Goal: Task Accomplishment & Management: Complete application form

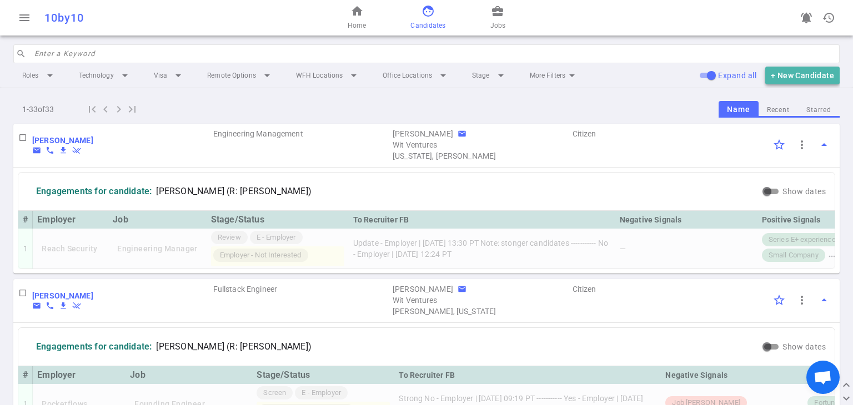
click at [420, 78] on button "+ New Candidate" at bounding box center [802, 76] width 74 height 18
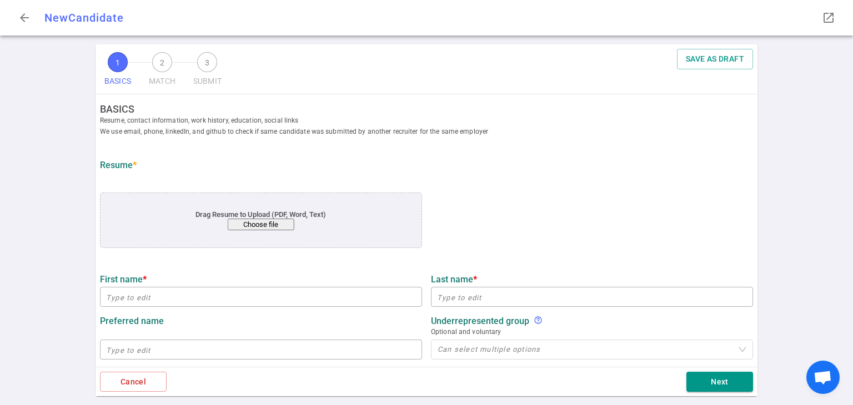
click at [251, 223] on button "Choose file" at bounding box center [261, 225] width 67 height 12
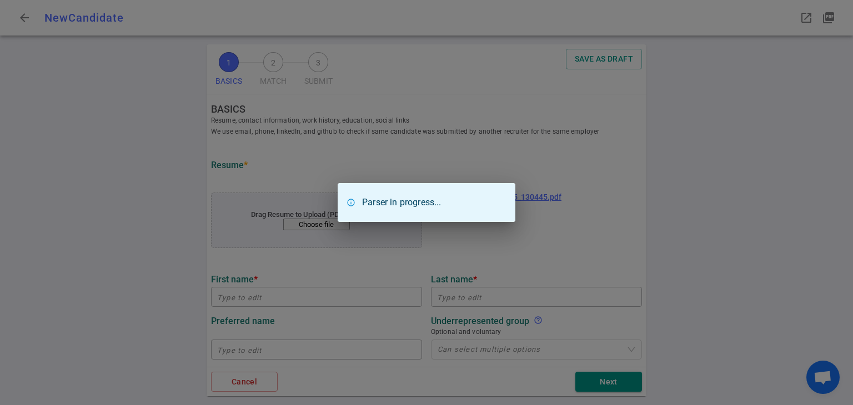
type input "[PERSON_NAME]"
type input "Tourkow"
type input "[PERSON_NAME][EMAIL_ADDRESS][DOMAIN_NAME]"
type input "[URL][DOMAIN_NAME]"
type textarea "[DOMAIN_NAME],[DOMAIN_NAME],[DOMAIN_NAME],[DOMAIN_NAME]"
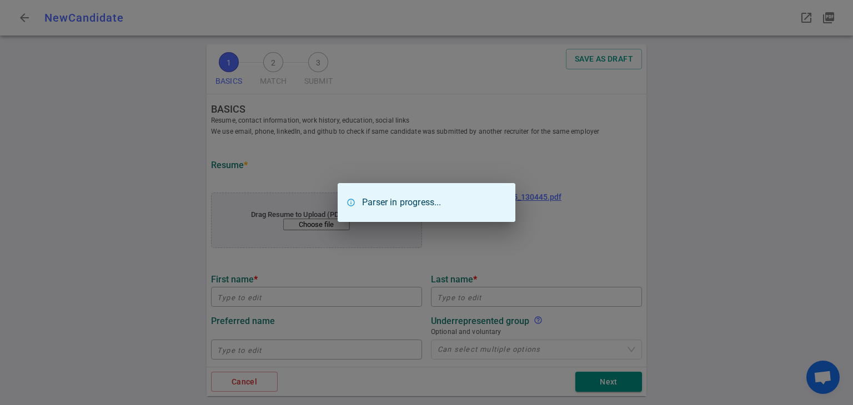
type input "Gobankingrates/consumertrack"
type textarea "Manager, Software Engineering"
type input "18.7"
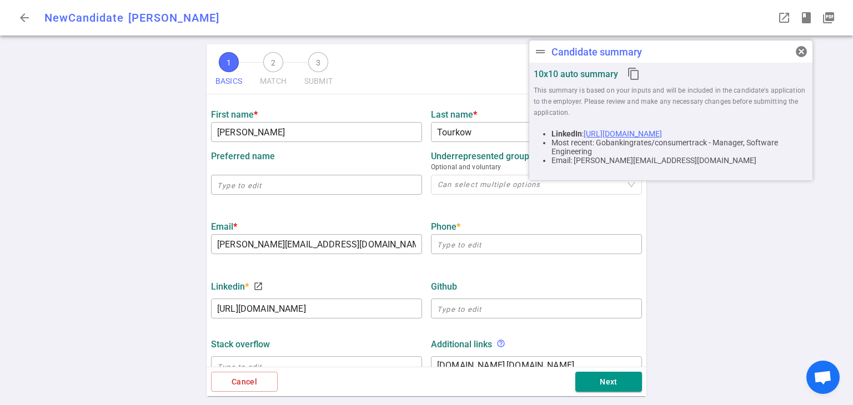
scroll to position [165, 0]
click at [420, 238] on input "text" at bounding box center [536, 244] width 211 height 18
paste input "3103442459"
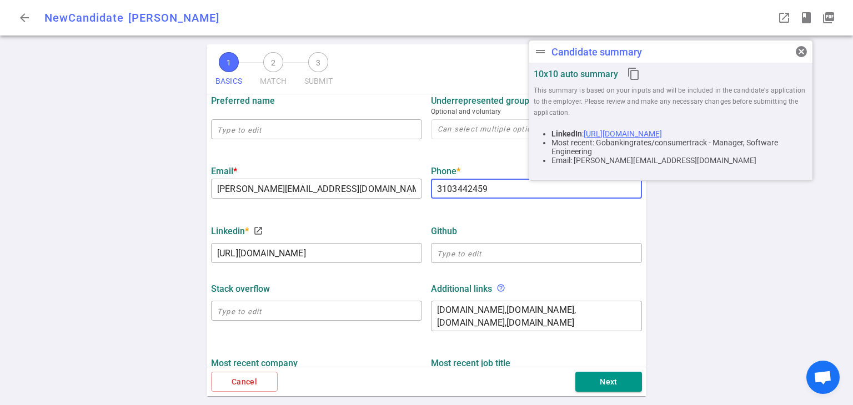
scroll to position [221, 0]
click at [420, 201] on ul "BASICS Resume, contact information, work history, education, social links We us…" at bounding box center [426, 269] width 440 height 792
click at [420, 189] on input "3103442459" at bounding box center [536, 188] width 211 height 18
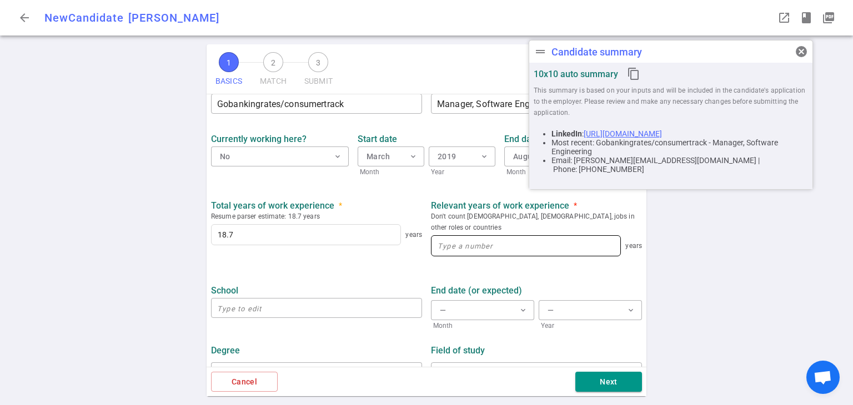
scroll to position [497, 0]
type input "[PHONE_NUMBER]"
click at [420, 236] on input at bounding box center [525, 246] width 189 height 20
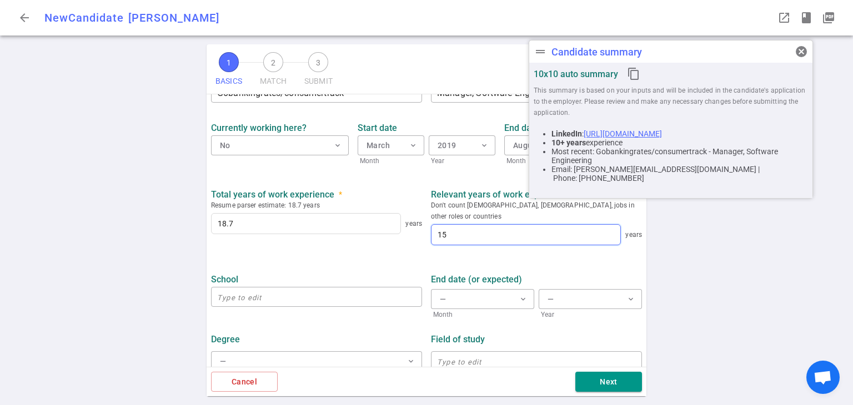
scroll to position [510, 0]
type input "15"
click at [420, 385] on button "Next" at bounding box center [608, 382] width 67 height 21
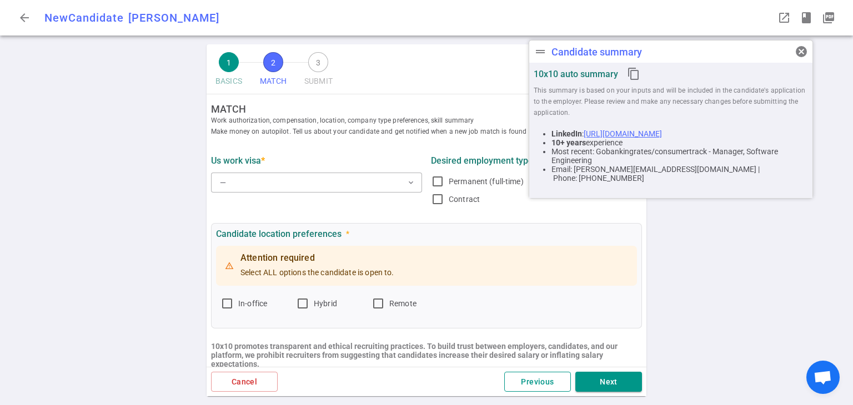
scroll to position [0, 0]
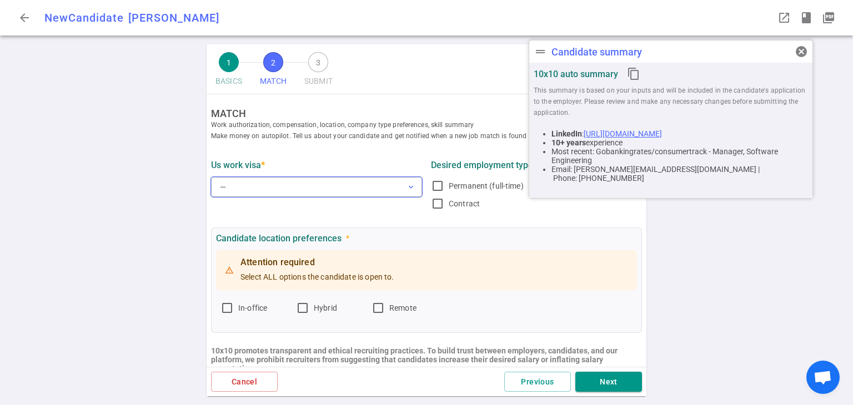
click at [401, 187] on button "— expand_more" at bounding box center [316, 187] width 211 height 20
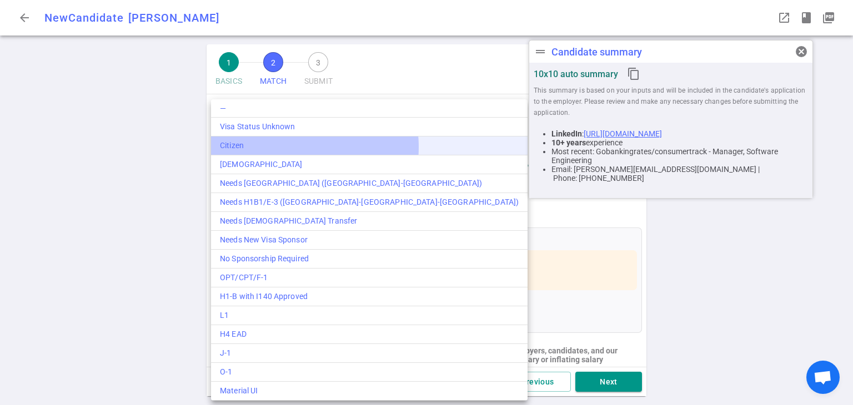
click at [295, 147] on div "Citizen" at bounding box center [369, 146] width 299 height 12
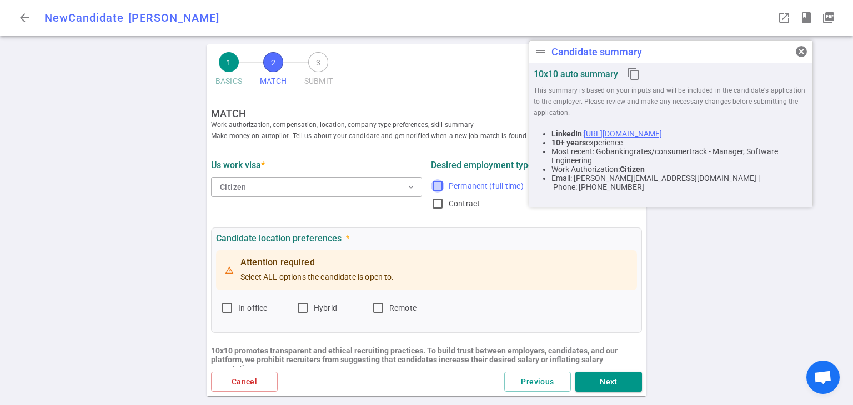
click at [420, 189] on input "Permanent (full-time)" at bounding box center [437, 185] width 13 height 13
checkbox input "true"
click at [375, 309] on input "Remote" at bounding box center [377, 307] width 13 height 13
checkbox input "true"
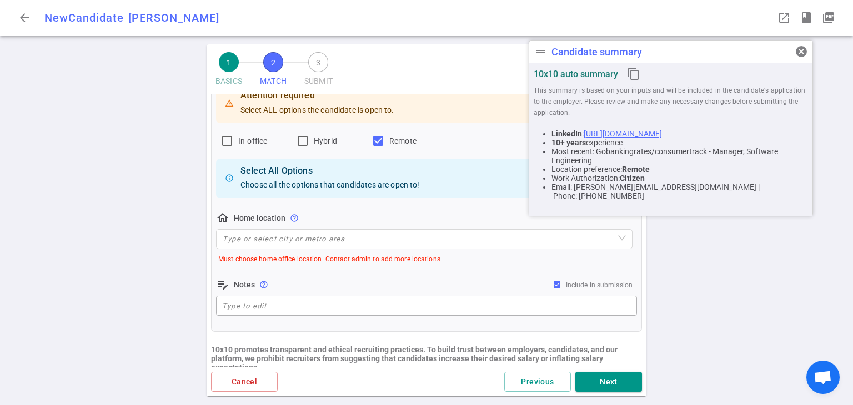
scroll to position [167, 0]
click at [292, 238] on input "search" at bounding box center [424, 239] width 403 height 19
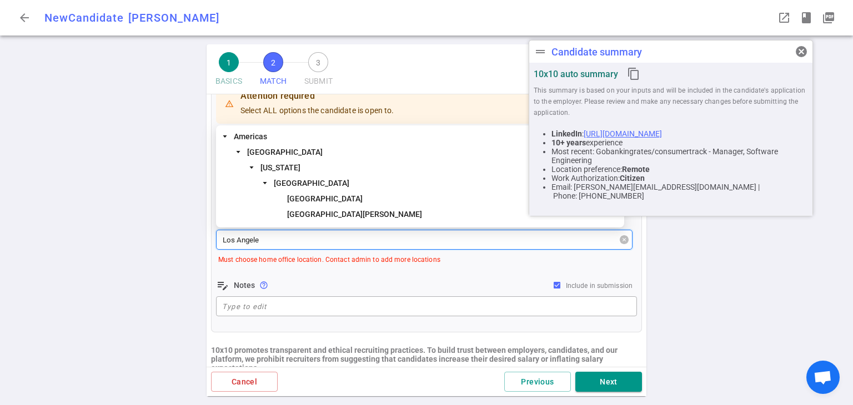
type input "[GEOGRAPHIC_DATA]"
click at [314, 180] on span "[GEOGRAPHIC_DATA]" at bounding box center [311, 183] width 75 height 9
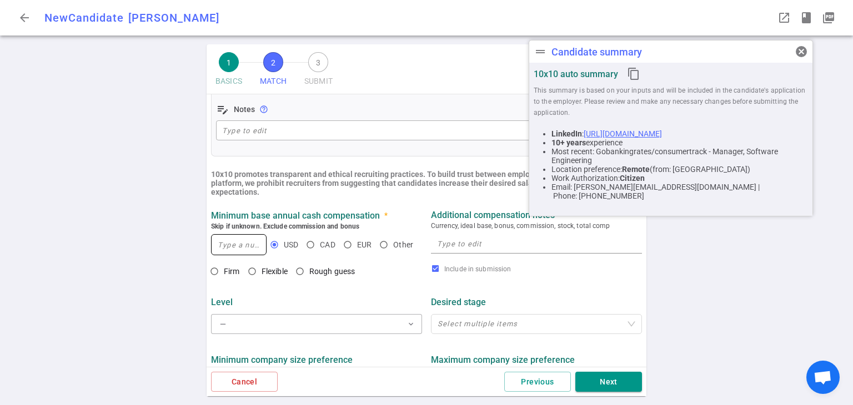
scroll to position [332, 0]
click at [252, 245] on input at bounding box center [238, 244] width 54 height 20
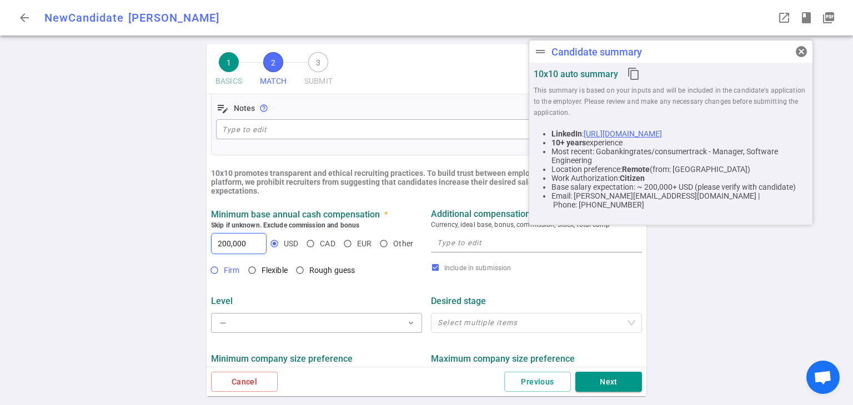
type input "200,000"
click at [215, 270] on input "Firm" at bounding box center [214, 270] width 19 height 19
radio input "true"
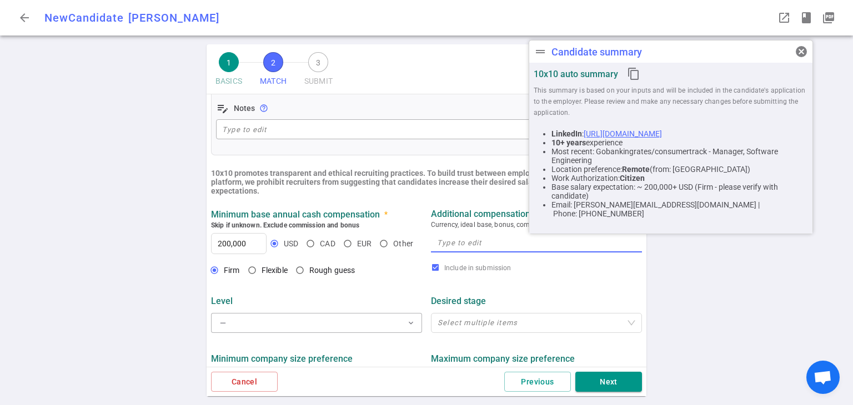
paste textarea "Comp Target: $200 - $250K base"
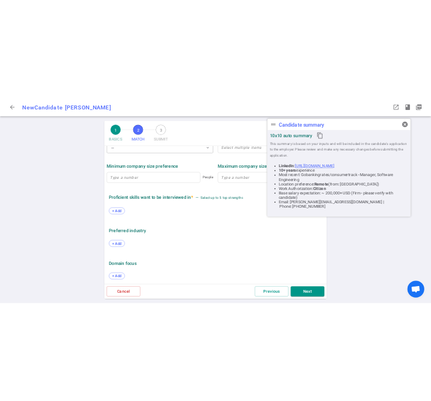
scroll to position [563, 0]
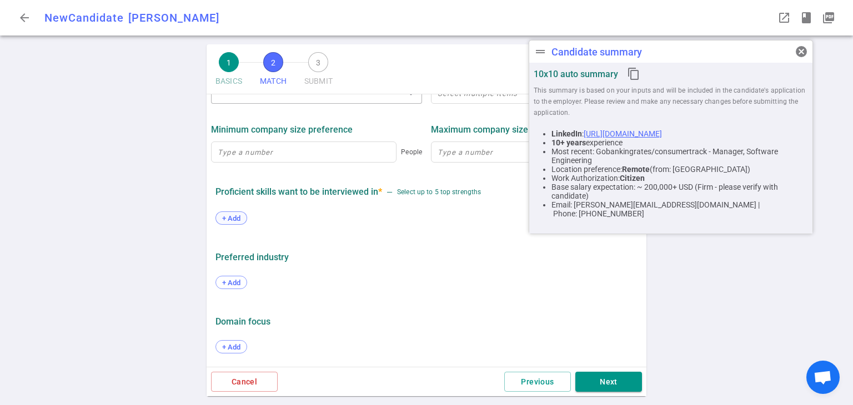
type textarea "Comp Target: $200 - $250K base"
click at [224, 220] on span "+ Add" at bounding box center [231, 218] width 26 height 8
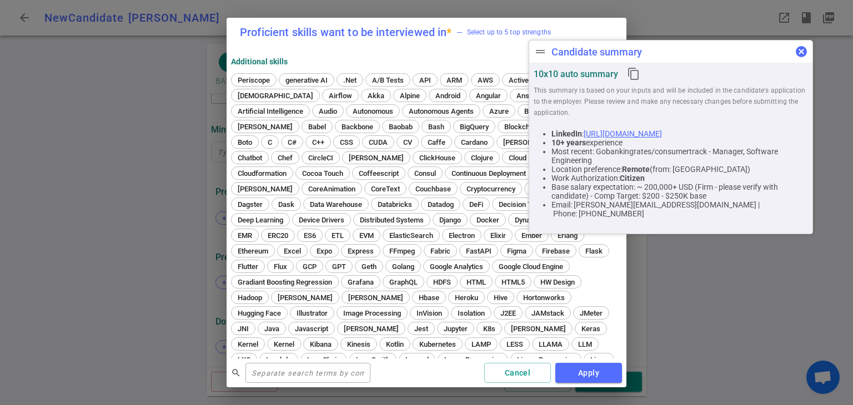
click at [420, 49] on span "cancel" at bounding box center [800, 51] width 13 height 13
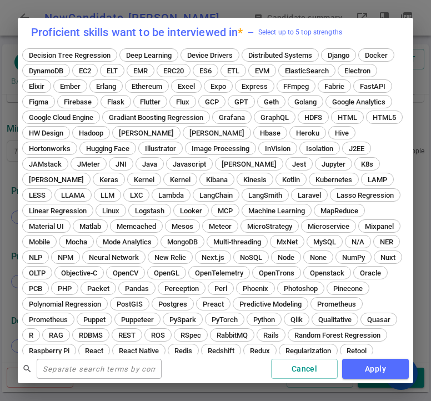
scroll to position [166, 0]
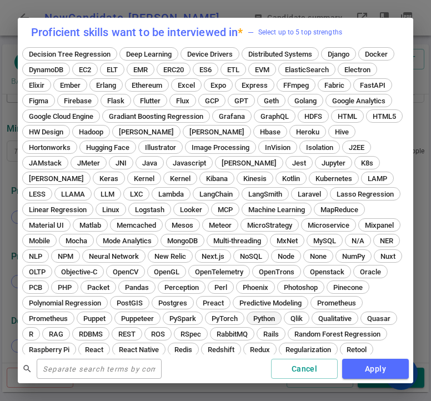
click at [258, 322] on div "Python" at bounding box center [263, 317] width 35 height 13
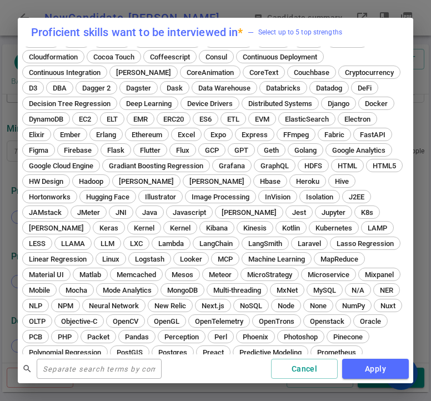
scroll to position [215, 0]
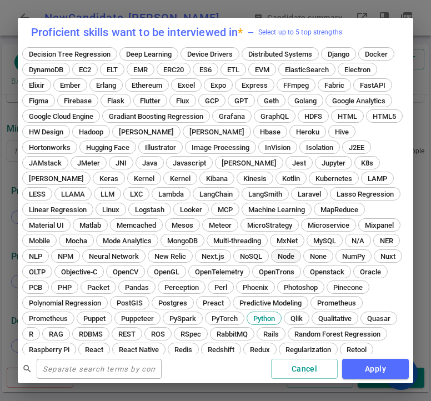
click at [274, 256] on span "Node" at bounding box center [286, 256] width 24 height 8
click at [107, 348] on span "React" at bounding box center [94, 349] width 26 height 8
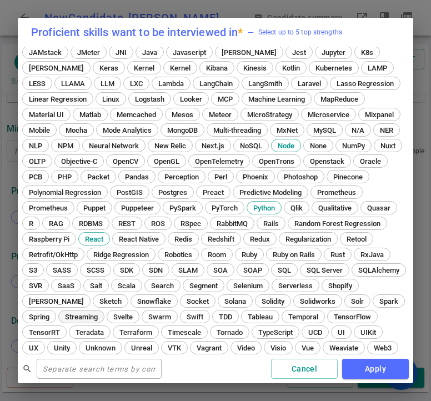
scroll to position [326, 0]
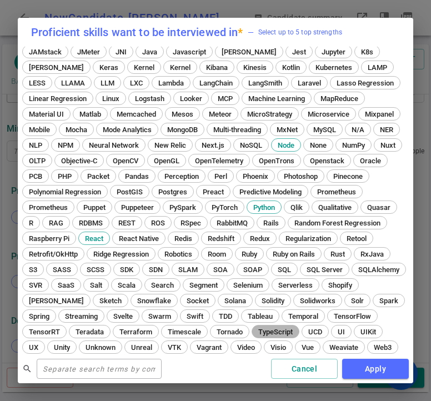
click at [296, 330] on span "TypeScript" at bounding box center [275, 331] width 42 height 8
click at [387, 369] on button "Apply" at bounding box center [375, 369] width 67 height 21
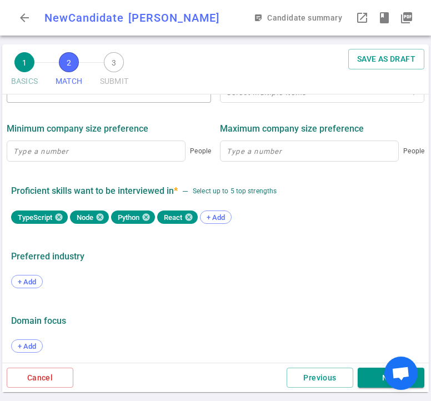
scroll to position [567, 0]
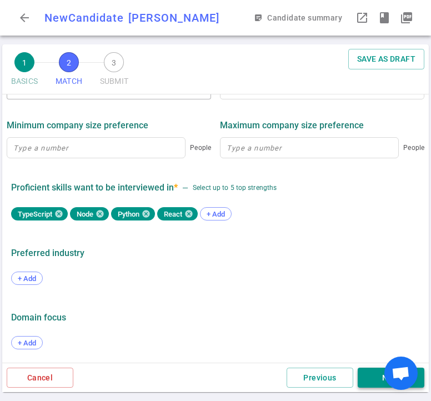
click at [364, 375] on button "Next" at bounding box center [390, 377] width 67 height 21
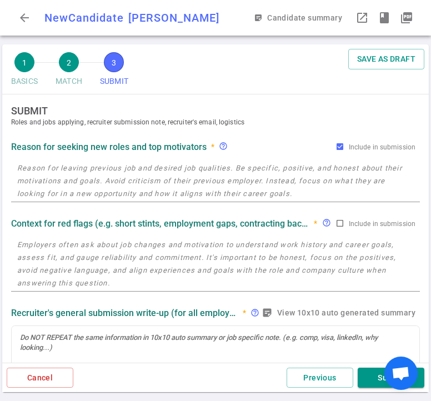
scroll to position [0, 0]
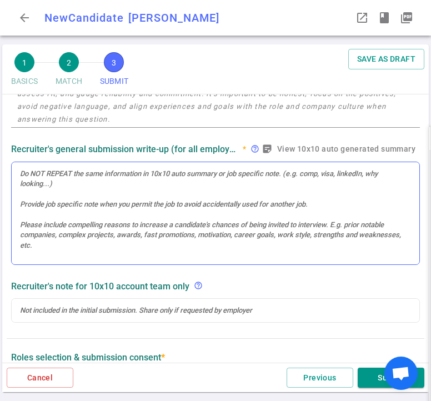
click at [68, 178] on div at bounding box center [215, 174] width 391 height 10
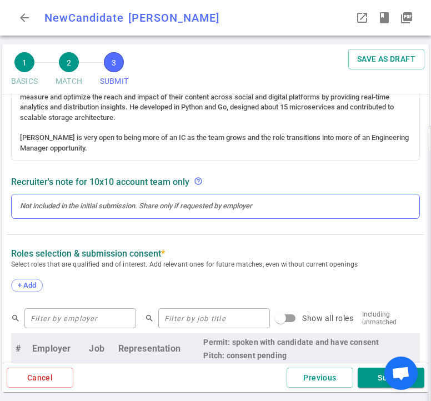
scroll to position [355, 0]
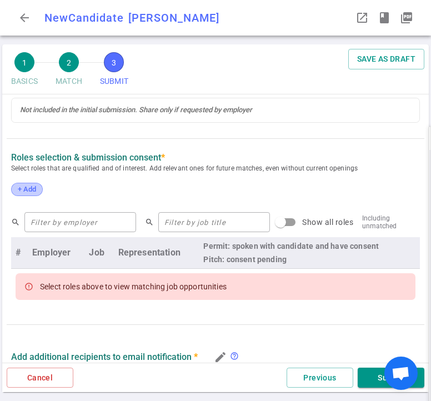
click at [31, 193] on span "+ Add" at bounding box center [27, 189] width 26 height 8
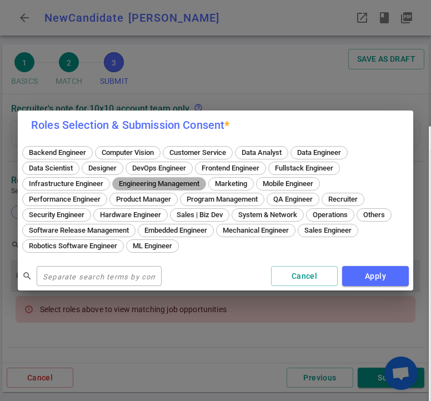
click at [172, 186] on span "Engineering Management" at bounding box center [159, 183] width 88 height 8
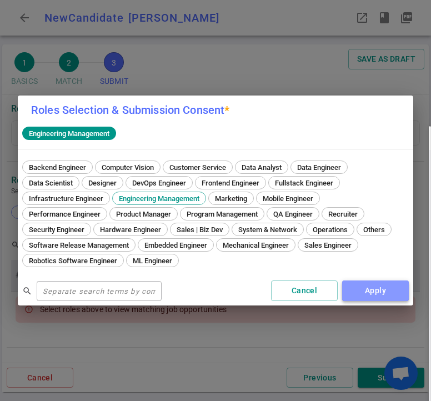
click at [375, 290] on button "Apply" at bounding box center [375, 290] width 67 height 21
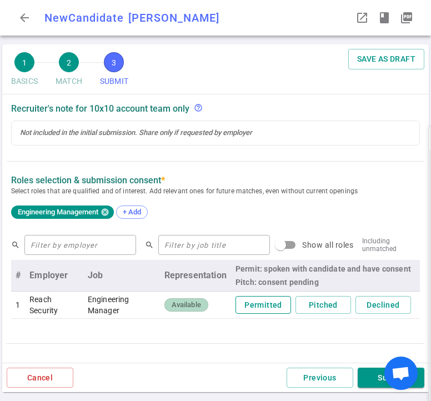
click at [250, 300] on button "Permitted" at bounding box center [263, 305] width 56 height 18
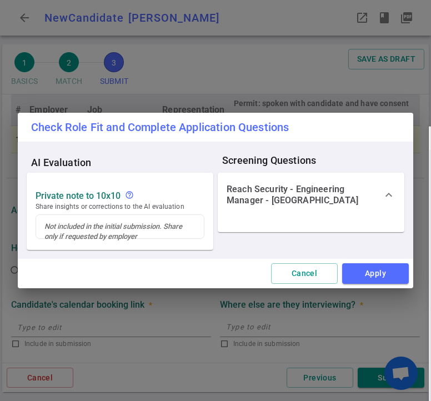
scroll to position [555, 0]
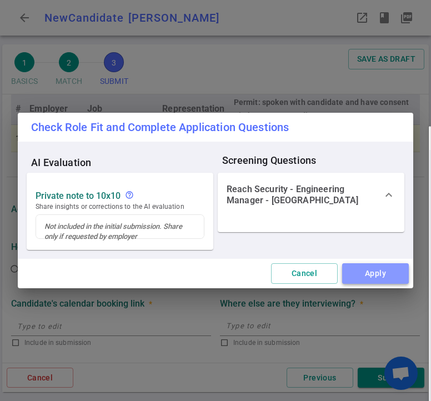
click at [375, 272] on button "Apply" at bounding box center [375, 273] width 67 height 21
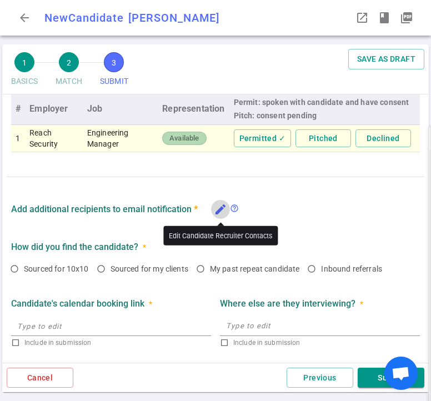
click at [220, 211] on icon "edit" at bounding box center [220, 209] width 13 height 13
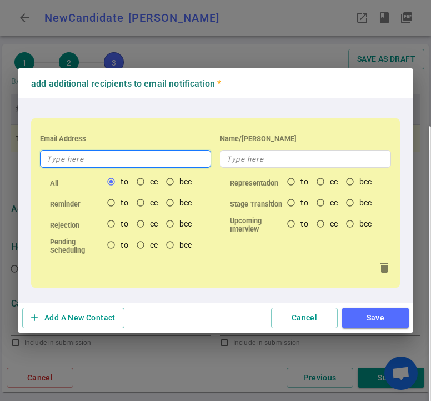
click at [99, 159] on input "text" at bounding box center [125, 159] width 171 height 18
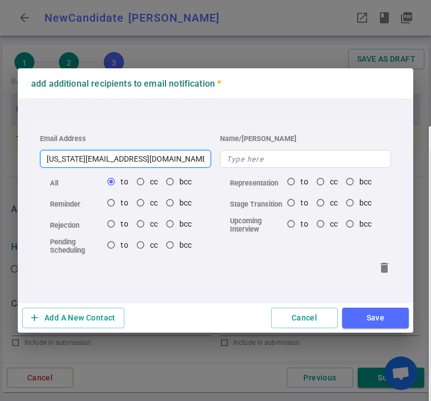
type input "[US_STATE][EMAIL_ADDRESS][DOMAIN_NAME]"
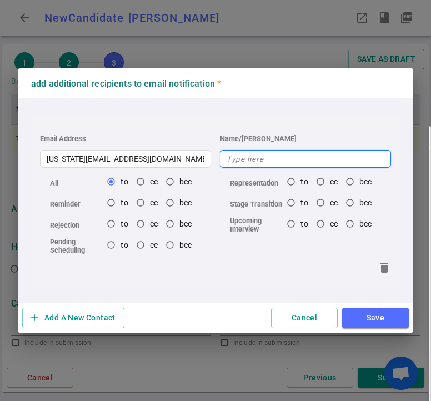
drag, startPoint x: 273, startPoint y: 148, endPoint x: 273, endPoint y: 163, distance: 15.5
click at [273, 163] on input "text" at bounding box center [305, 159] width 171 height 18
type input "[US_STATE]"
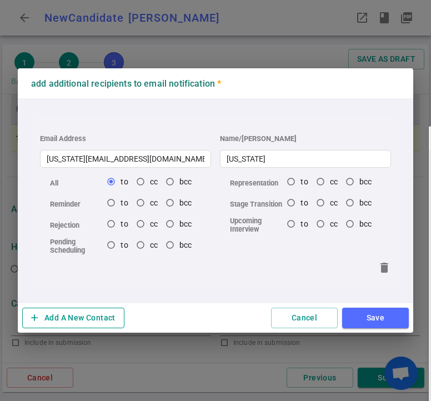
click at [93, 318] on button "add Add A New Contact" at bounding box center [73, 318] width 102 height 21
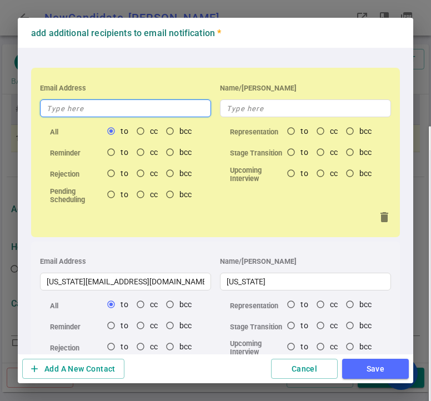
click at [82, 108] on input "text" at bounding box center [125, 108] width 171 height 18
type input "s"
radio input "true"
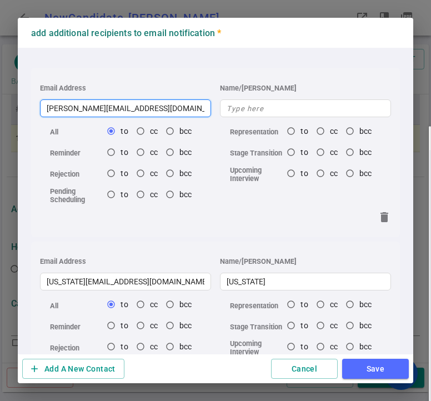
type input "[PERSON_NAME][EMAIL_ADDRESS][DOMAIN_NAME]"
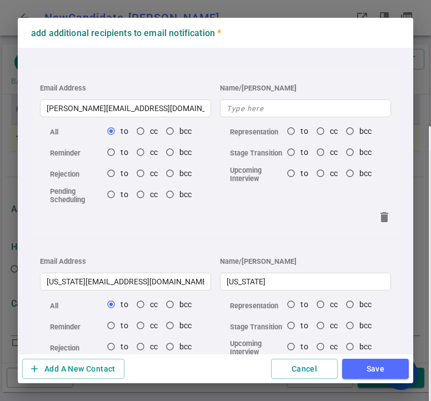
radio input "true"
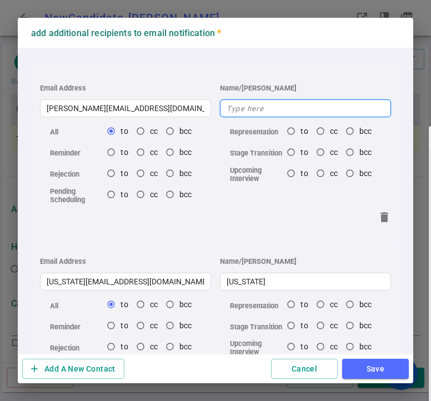
click at [250, 110] on input "text" at bounding box center [305, 108] width 171 height 18
type input "S"
radio input "true"
type input "[PERSON_NAME]"
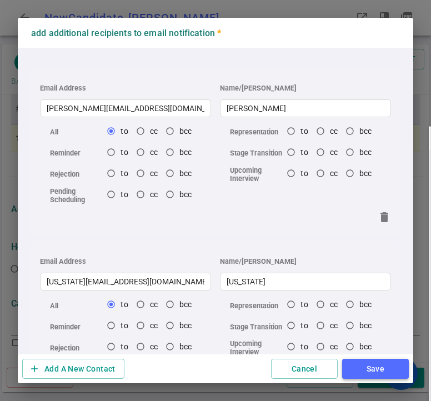
radio input "true"
click at [383, 367] on button "Save" at bounding box center [375, 369] width 67 height 21
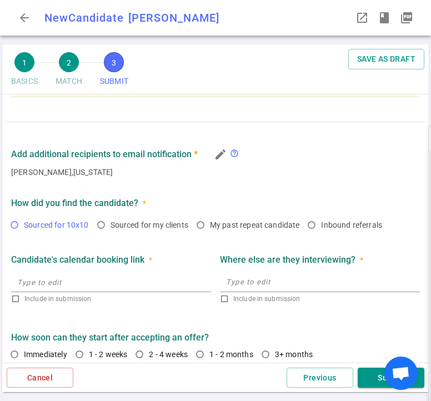
scroll to position [610, 0]
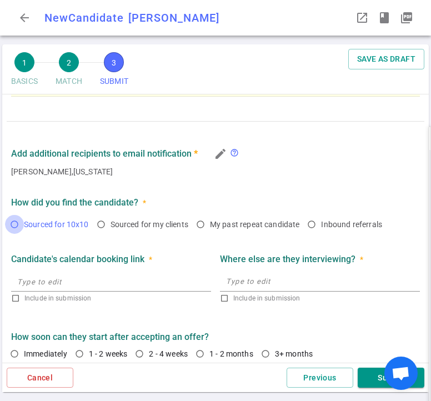
click at [18, 224] on input "Sourced for 10x10" at bounding box center [14, 224] width 19 height 19
radio input "true"
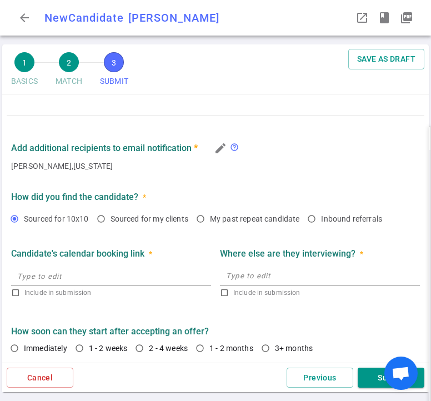
scroll to position [617, 0]
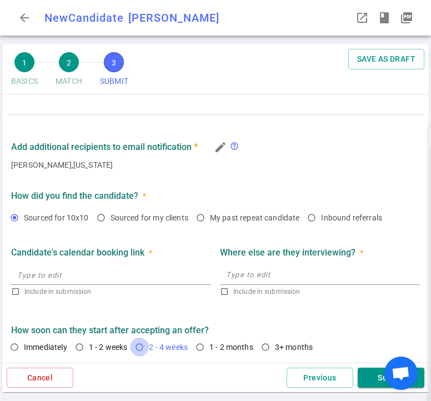
click at [144, 342] on input "2 - 4 weeks" at bounding box center [139, 346] width 19 height 19
radio input "true"
click at [365, 379] on button "Submit" at bounding box center [390, 377] width 67 height 21
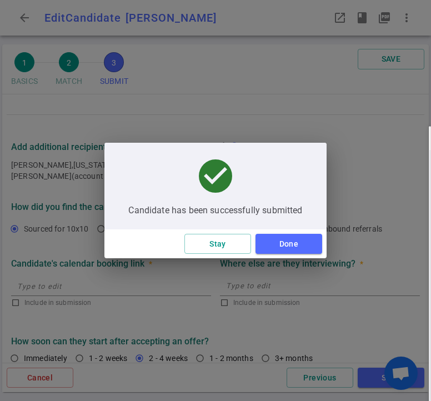
click at [289, 236] on button "Done" at bounding box center [288, 244] width 67 height 21
